Goal: Transaction & Acquisition: Purchase product/service

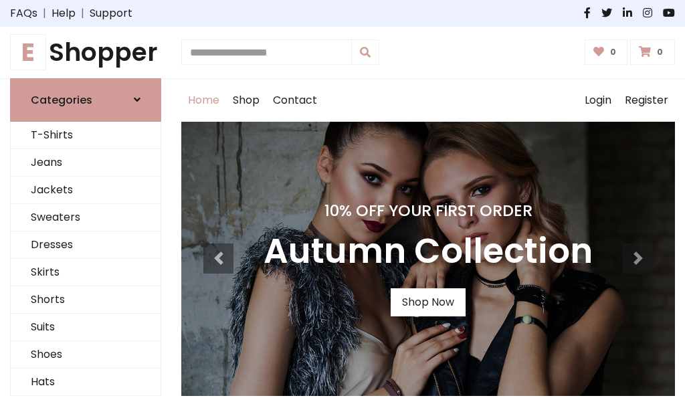
click at [342, 202] on h4 "10% Off Your First Order" at bounding box center [428, 210] width 329 height 19
click at [427, 302] on link "Shop Now" at bounding box center [428, 302] width 75 height 28
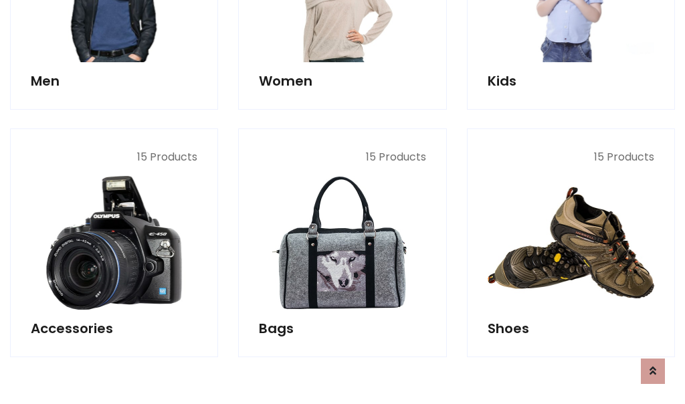
scroll to position [1334, 0]
